Goal: Information Seeking & Learning: Learn about a topic

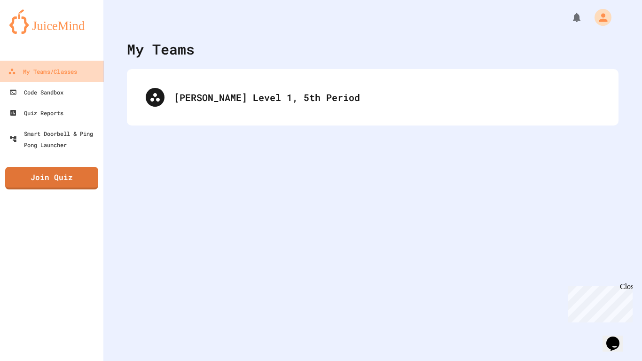
click at [68, 78] on link "My Teams/Classes" at bounding box center [52, 71] width 107 height 21
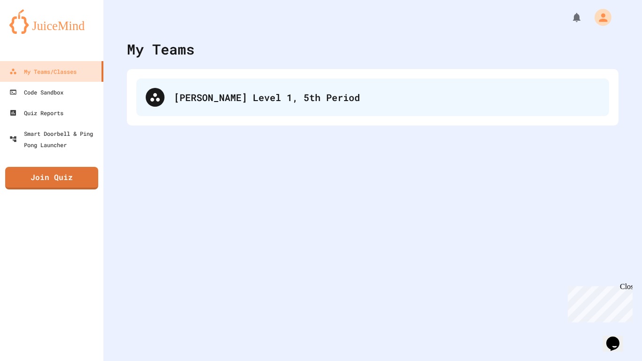
click at [232, 102] on div "[PERSON_NAME] Level 1, 5th Period" at bounding box center [387, 97] width 426 height 14
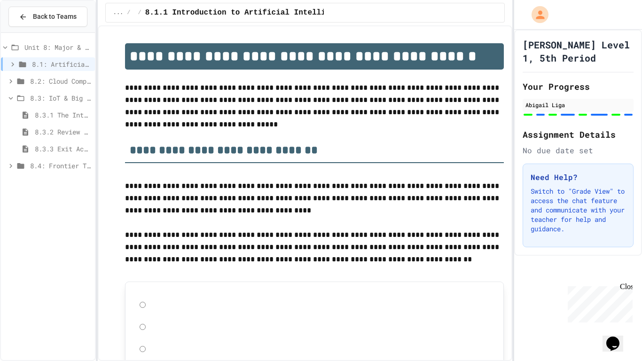
click at [52, 117] on span "8.3.1 The Internet of Things and Big Data: Our Connected Digital World" at bounding box center [63, 115] width 56 height 10
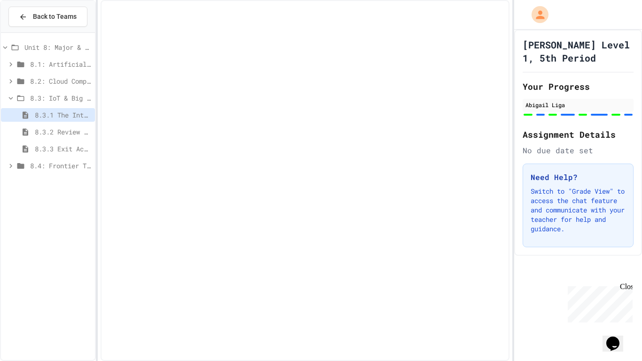
click at [57, 135] on span "8.3.2 Review - The Internet of Things and Big Data" at bounding box center [63, 132] width 56 height 10
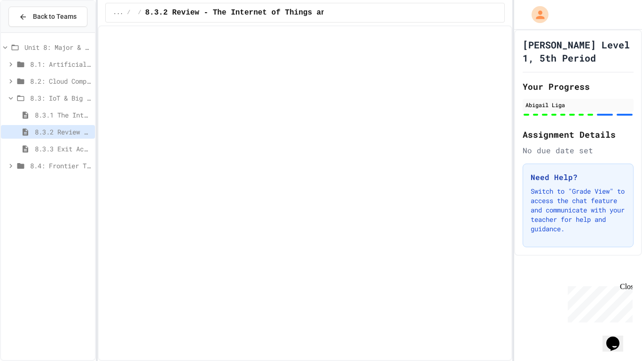
click at [64, 147] on span "8.3.3 Exit Activity - IoT Data Detective Challenge" at bounding box center [63, 149] width 56 height 10
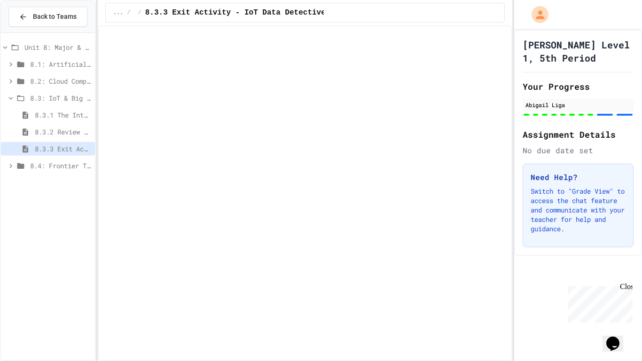
click at [13, 97] on icon at bounding box center [11, 98] width 8 height 8
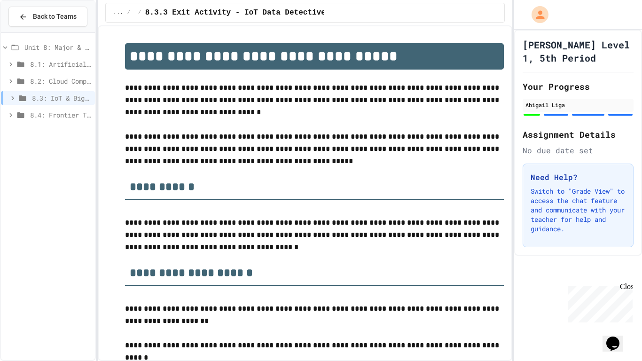
click at [36, 117] on span "8.4: Frontier Tech Spotlight" at bounding box center [60, 115] width 61 height 10
click at [54, 135] on span "8.4.1 Emerging Technologies: Shaping Our Digital Future" at bounding box center [63, 132] width 56 height 10
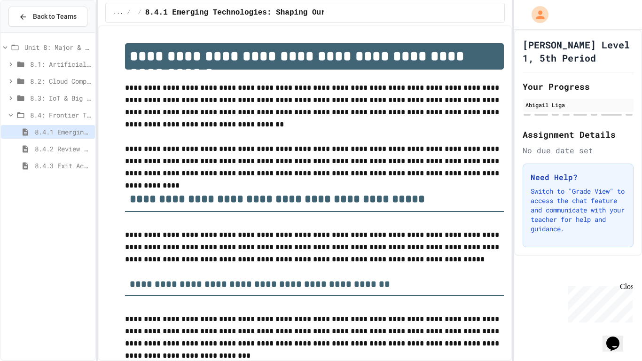
scroll to position [327, 0]
